Goal: Task Accomplishment & Management: Use online tool/utility

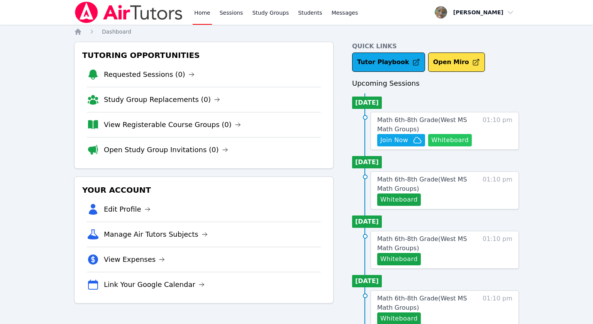
click at [446, 140] on button "Whiteboard" at bounding box center [450, 140] width 44 height 12
click at [395, 139] on span "Join Now" at bounding box center [394, 139] width 28 height 9
click at [400, 142] on span "Join Now" at bounding box center [394, 139] width 28 height 9
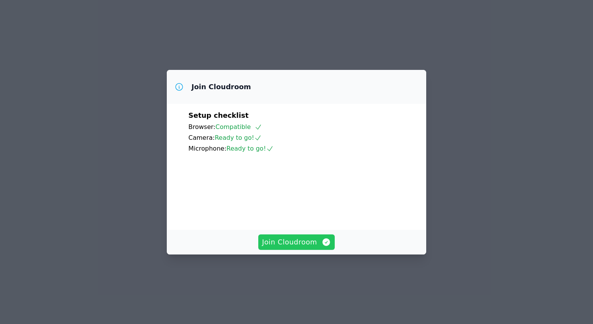
click at [295, 250] on button "Join Cloudroom" at bounding box center [296, 241] width 77 height 15
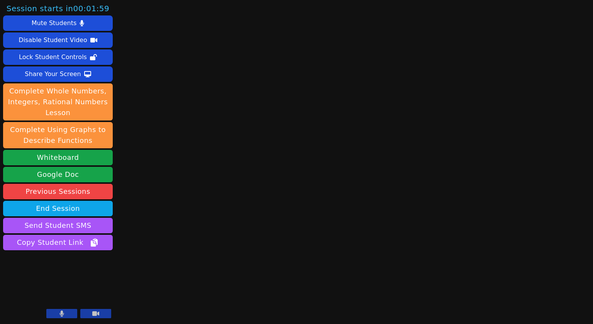
click at [158, 234] on div "Session starts in 00:01:59 Mute Students Disable Student Video Lock Student Con…" at bounding box center [296, 162] width 593 height 324
click at [62, 316] on icon at bounding box center [62, 313] width 4 height 6
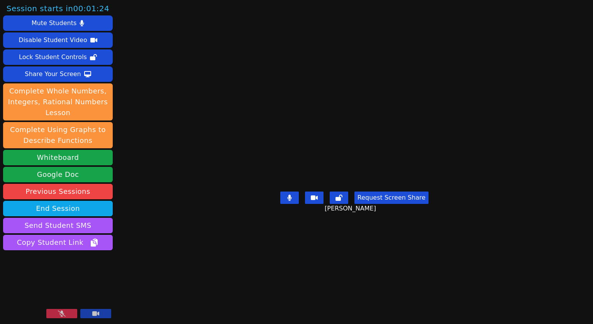
click at [66, 314] on button at bounding box center [61, 313] width 31 height 9
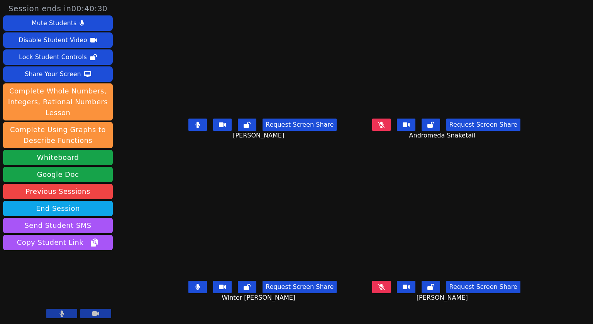
click at [385, 128] on icon at bounding box center [382, 125] width 8 height 6
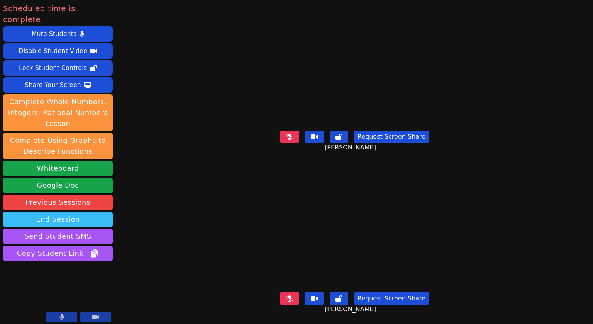
click at [59, 212] on button "End Session" at bounding box center [58, 219] width 110 height 15
